Goal: Use online tool/utility: Utilize a website feature to perform a specific function

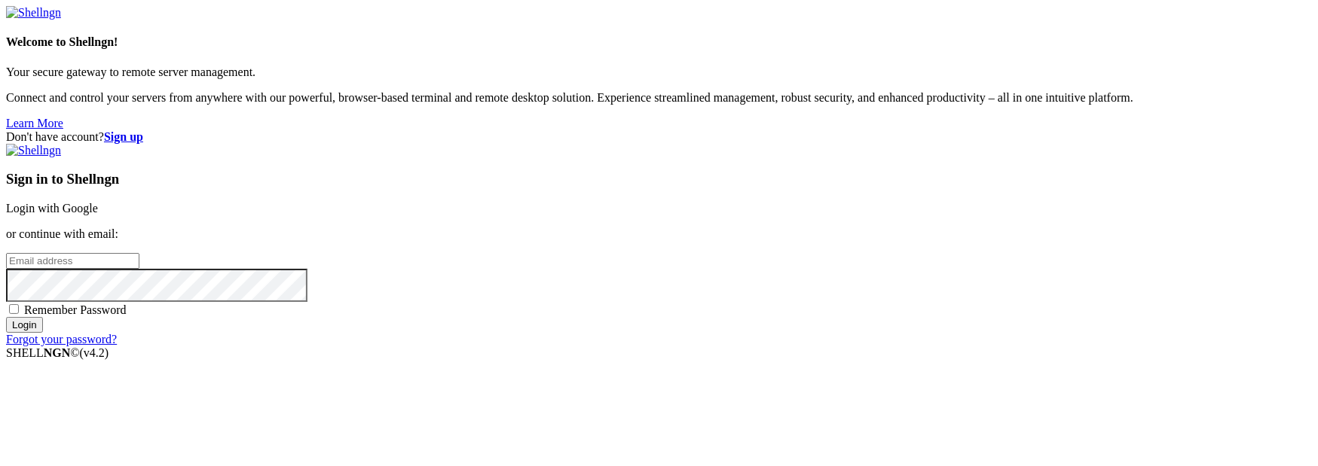
click at [98, 202] on link "Login with Google" at bounding box center [52, 208] width 92 height 13
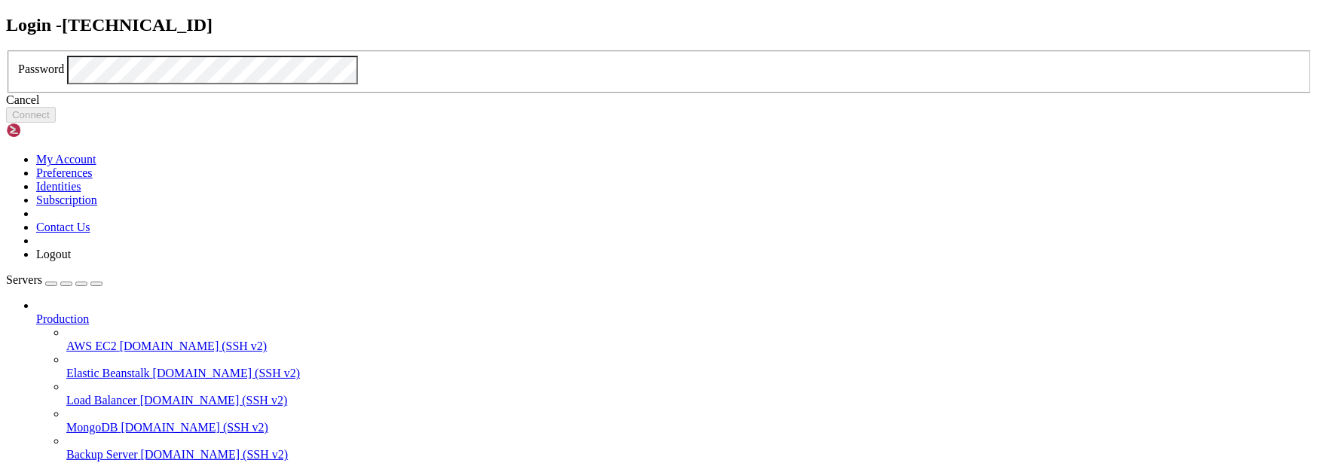
click at [767, 35] on header "Login - [TECHNICAL_ID]" at bounding box center [659, 25] width 1306 height 20
click at [56, 123] on button "Connect" at bounding box center [31, 115] width 50 height 16
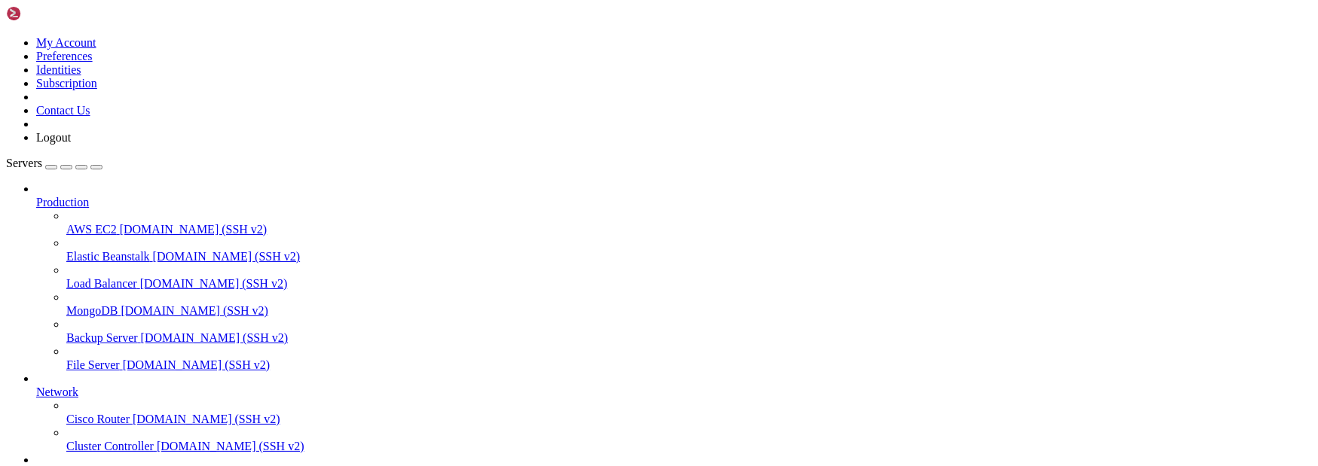
scroll to position [517, 0]
drag, startPoint x: 172, startPoint y: 1692, endPoint x: 263, endPoint y: 1694, distance: 91.2
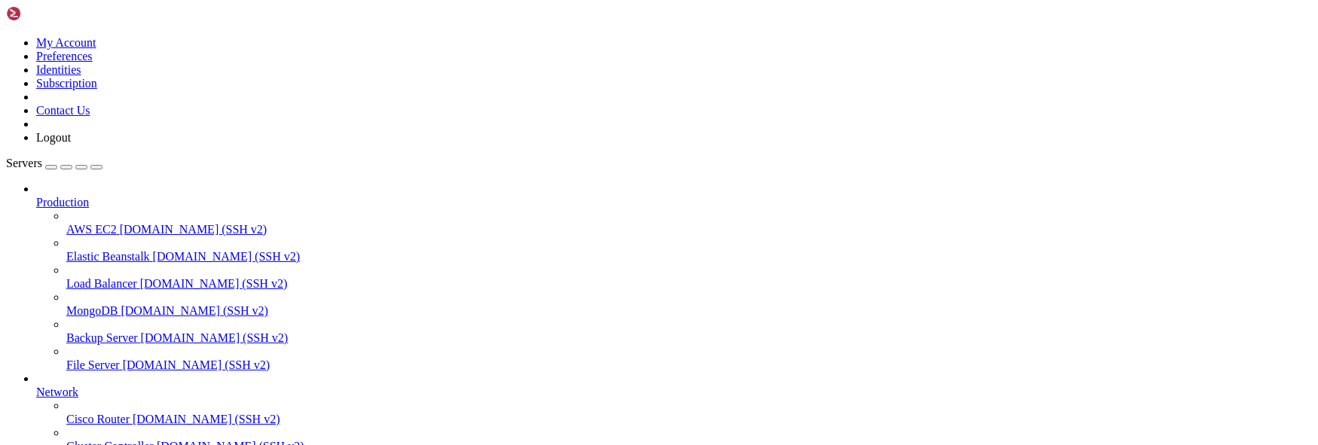
scroll to position [542, 0]
